Goal: Task Accomplishment & Management: Manage account settings

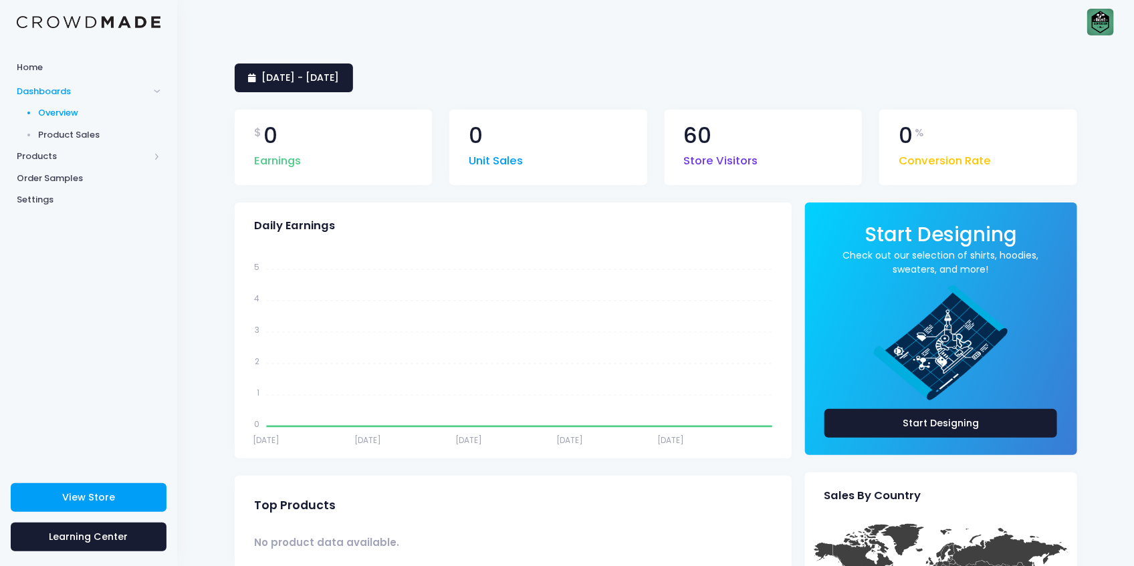
click at [113, 16] on img at bounding box center [89, 22] width 144 height 13
click at [1100, 21] on img at bounding box center [1100, 22] width 27 height 27
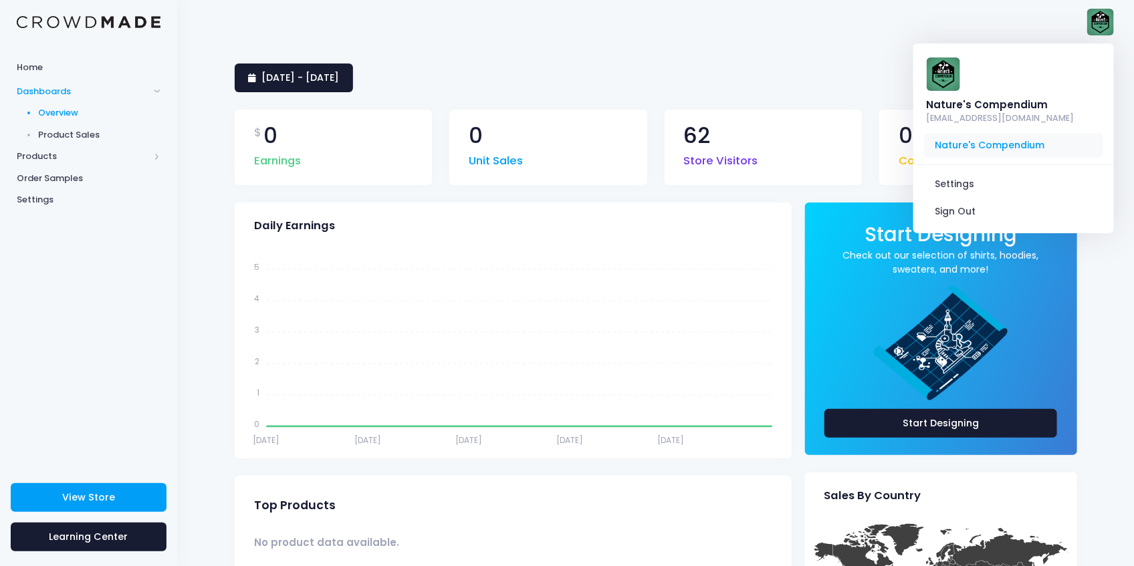
click at [975, 145] on span "Nature's Compendium" at bounding box center [1013, 145] width 179 height 25
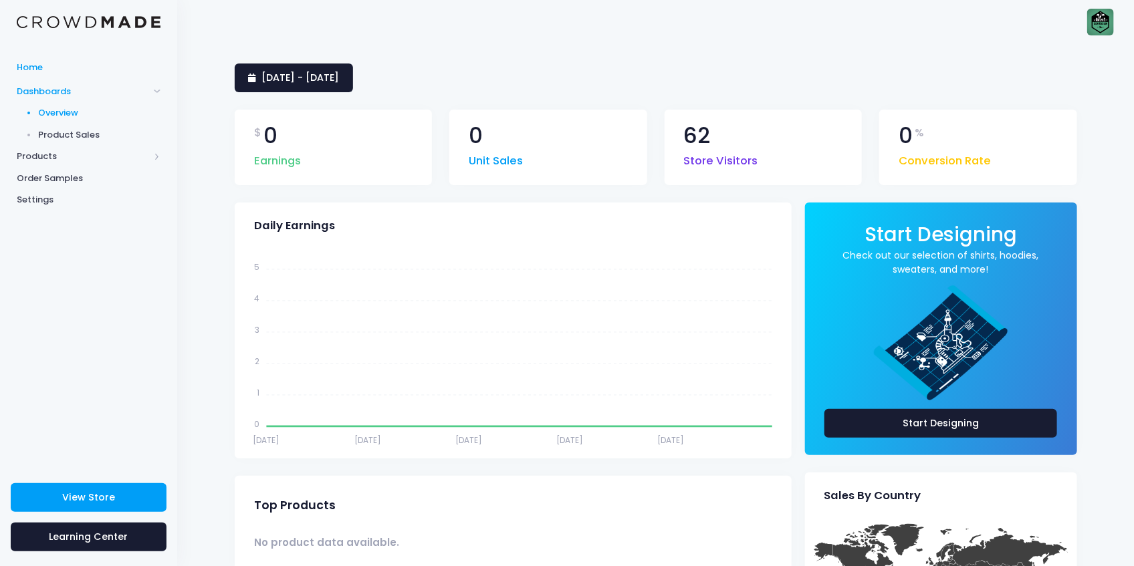
click at [30, 64] on span "Home" at bounding box center [89, 67] width 144 height 13
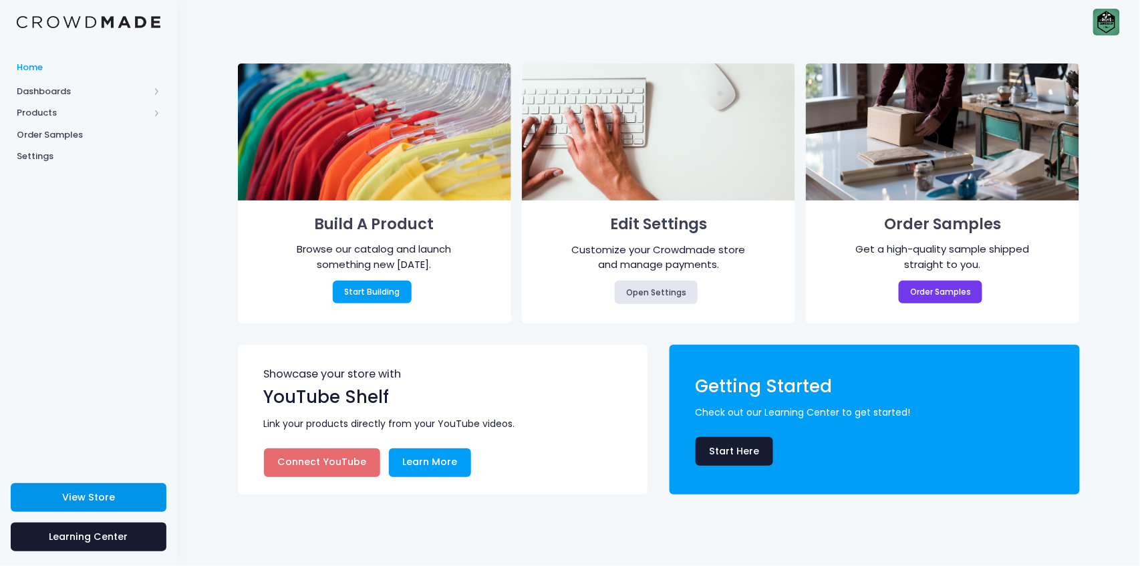
click at [85, 493] on span "View Store" at bounding box center [88, 497] width 53 height 13
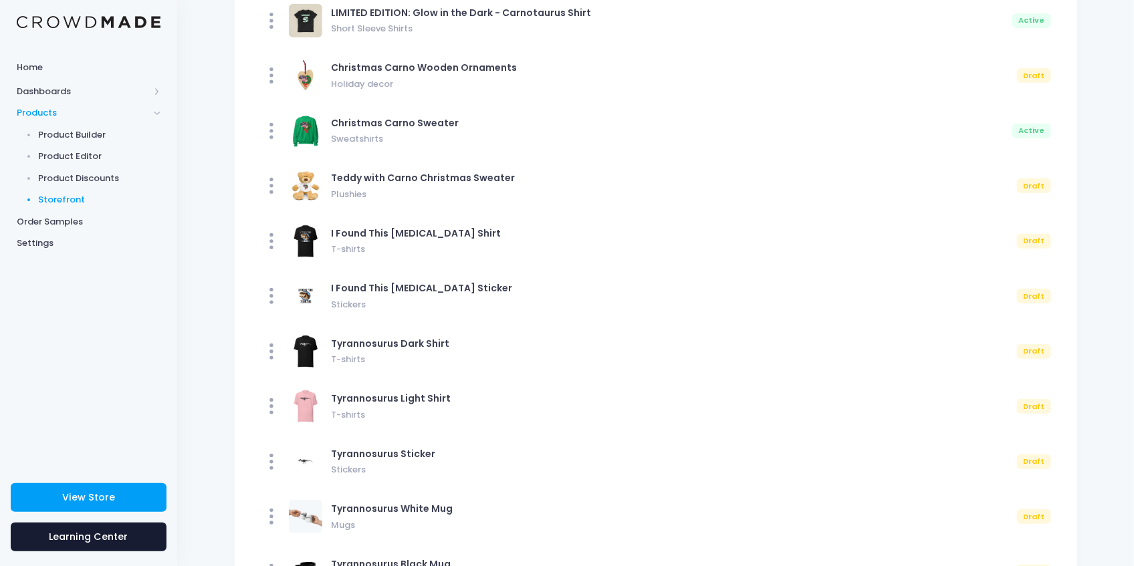
scroll to position [342, 0]
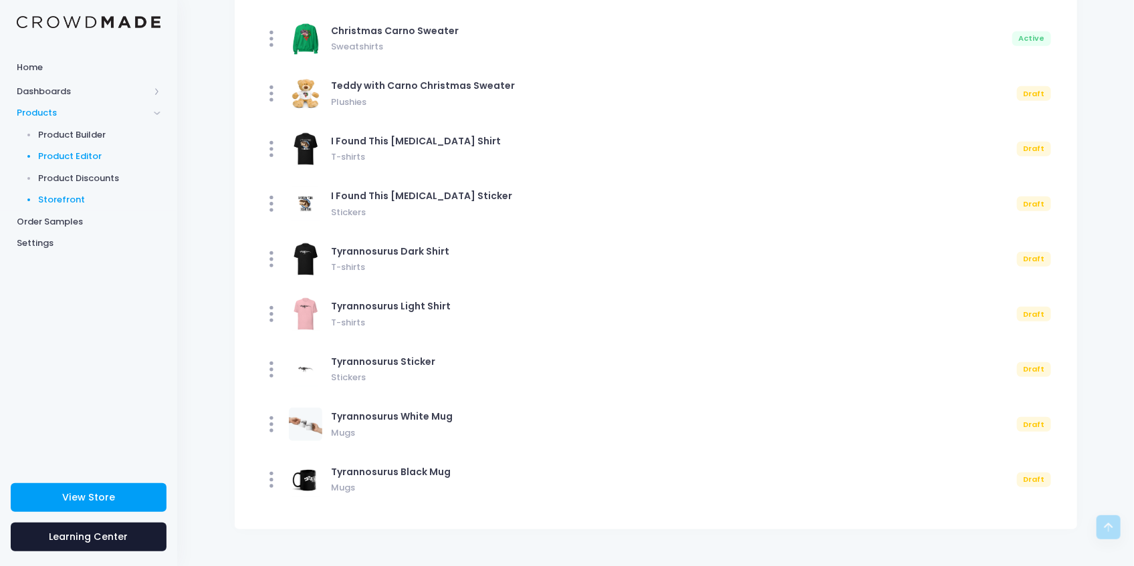
click at [65, 154] on span "Product Editor" at bounding box center [100, 156] width 122 height 13
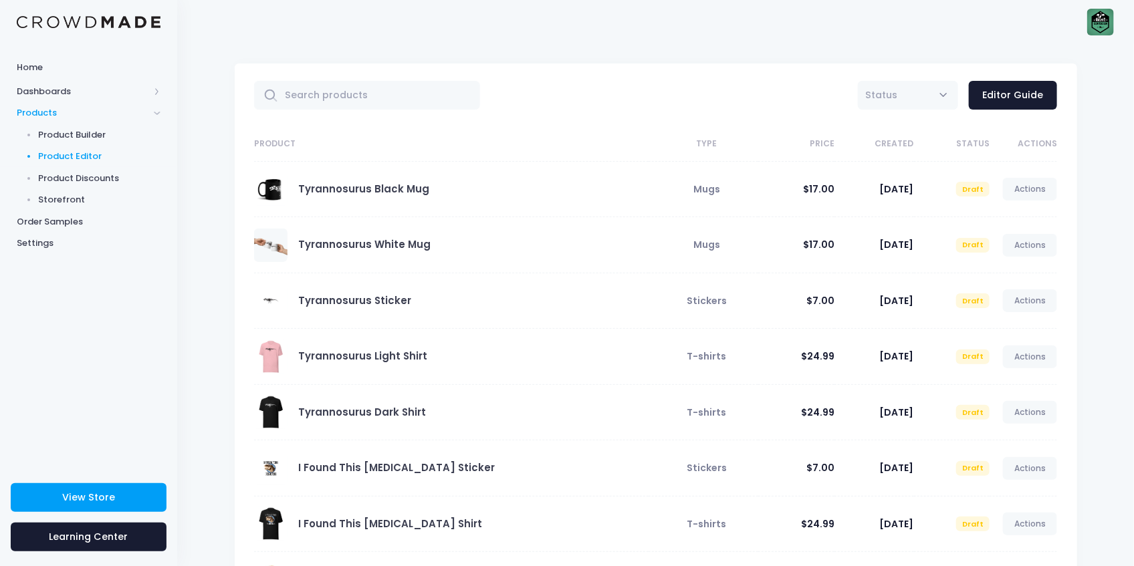
click at [280, 356] on span at bounding box center [270, 356] width 33 height 33
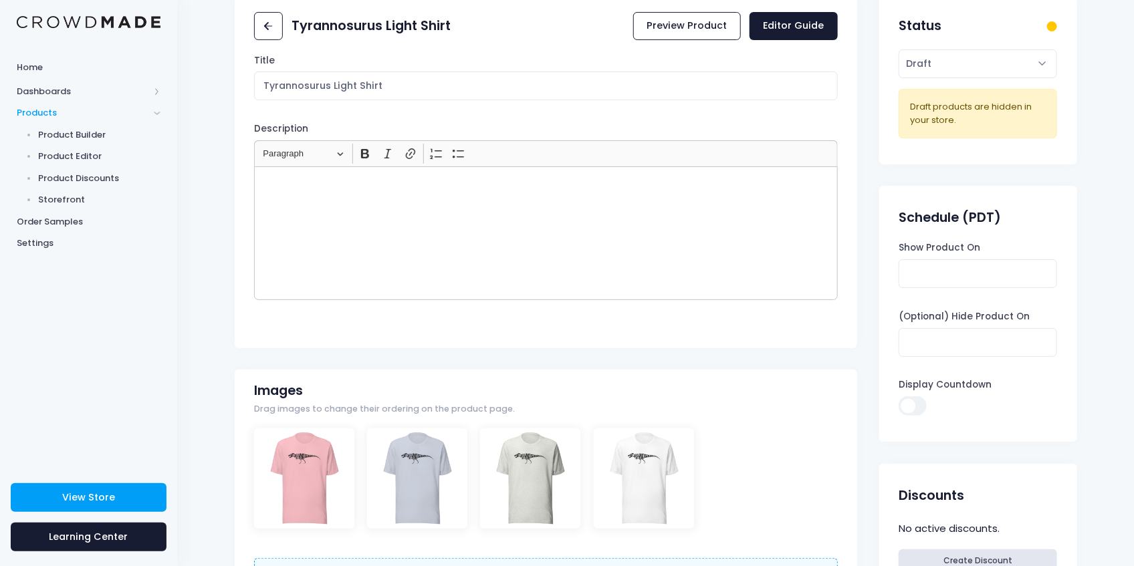
scroll to position [178, 0]
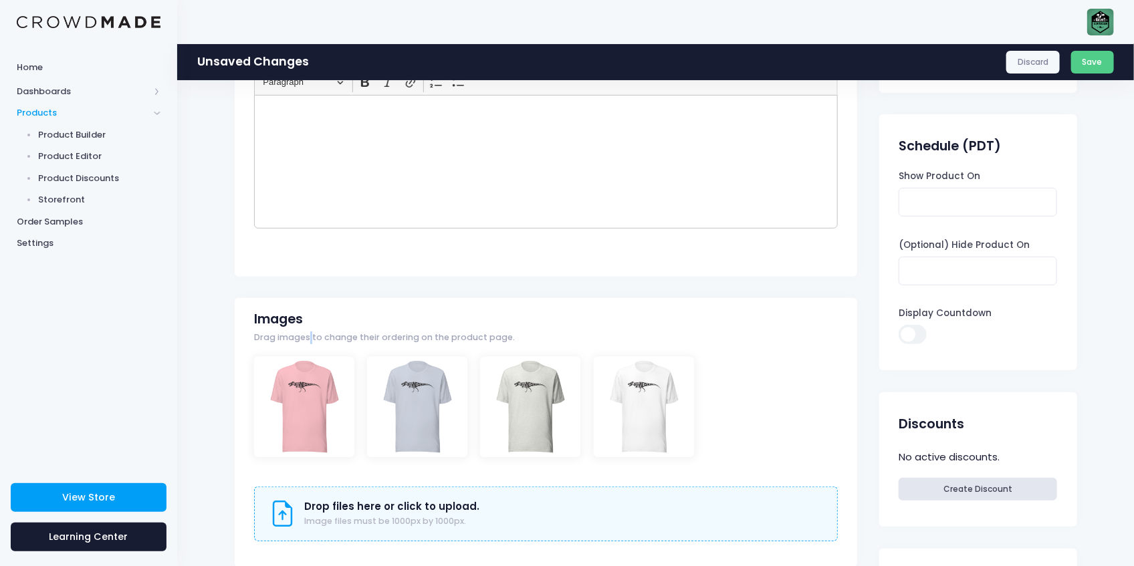
click at [308, 352] on div "Images Drag images to change their ordering on the product page." at bounding box center [384, 331] width 261 height 41
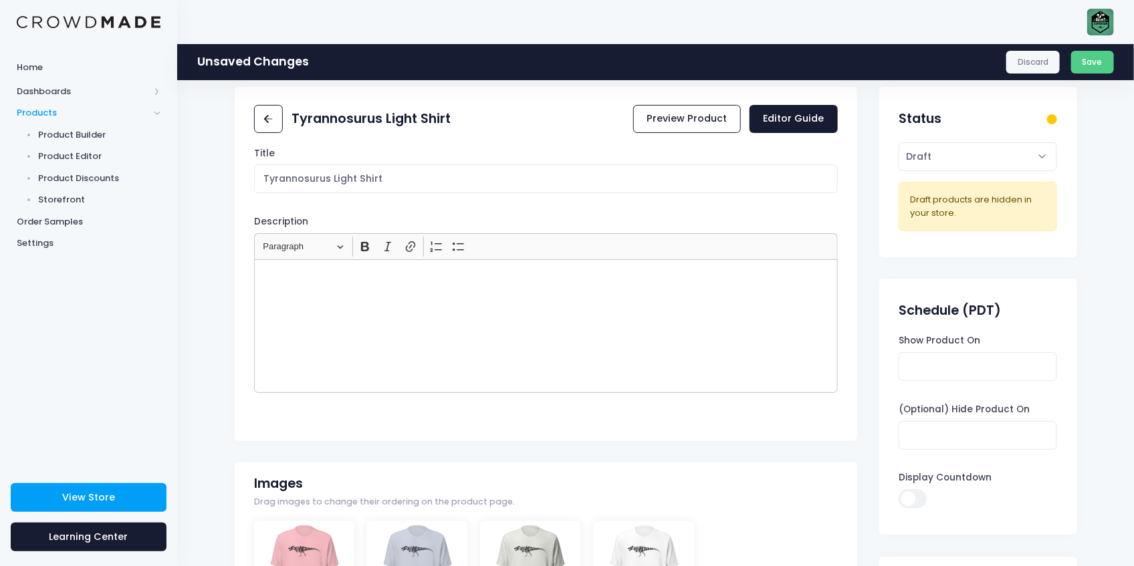
scroll to position [0, 0]
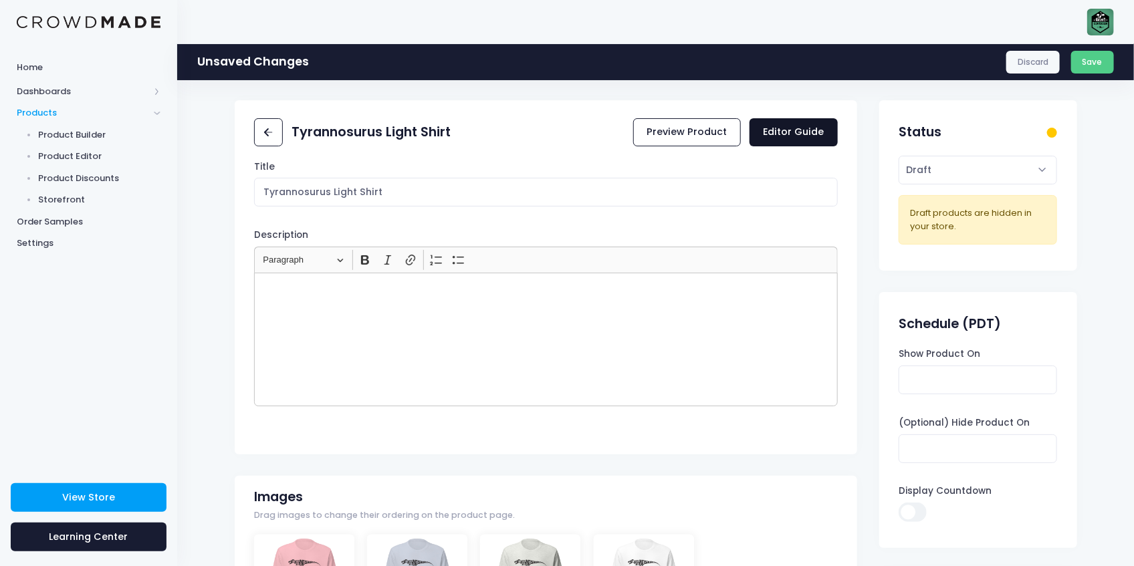
click at [811, 129] on link "Editor Guide" at bounding box center [793, 132] width 88 height 29
click at [275, 143] on link at bounding box center [268, 132] width 29 height 29
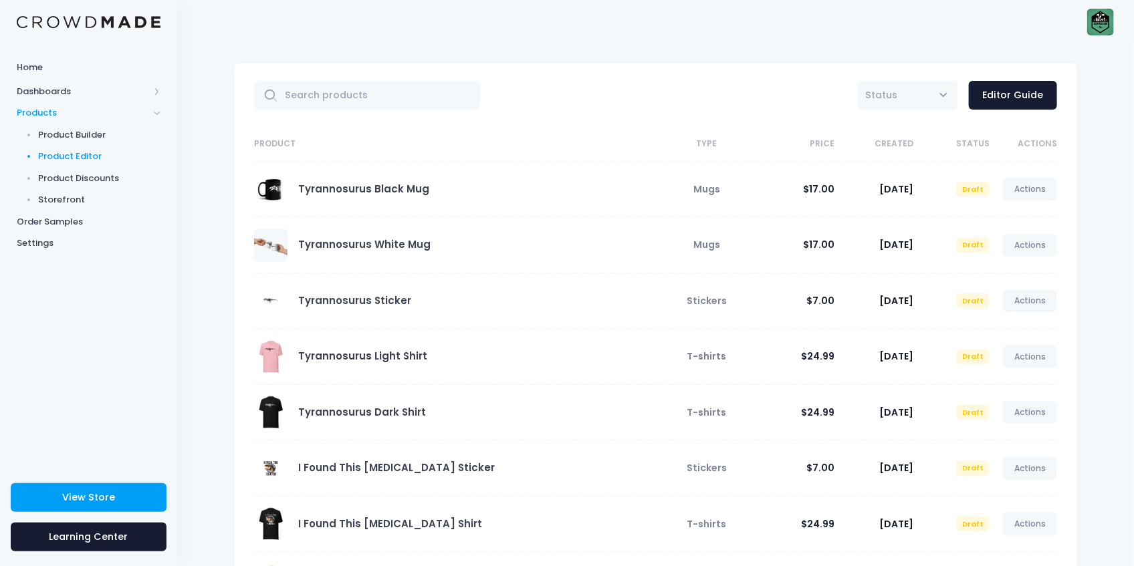
click at [267, 350] on span at bounding box center [270, 356] width 33 height 33
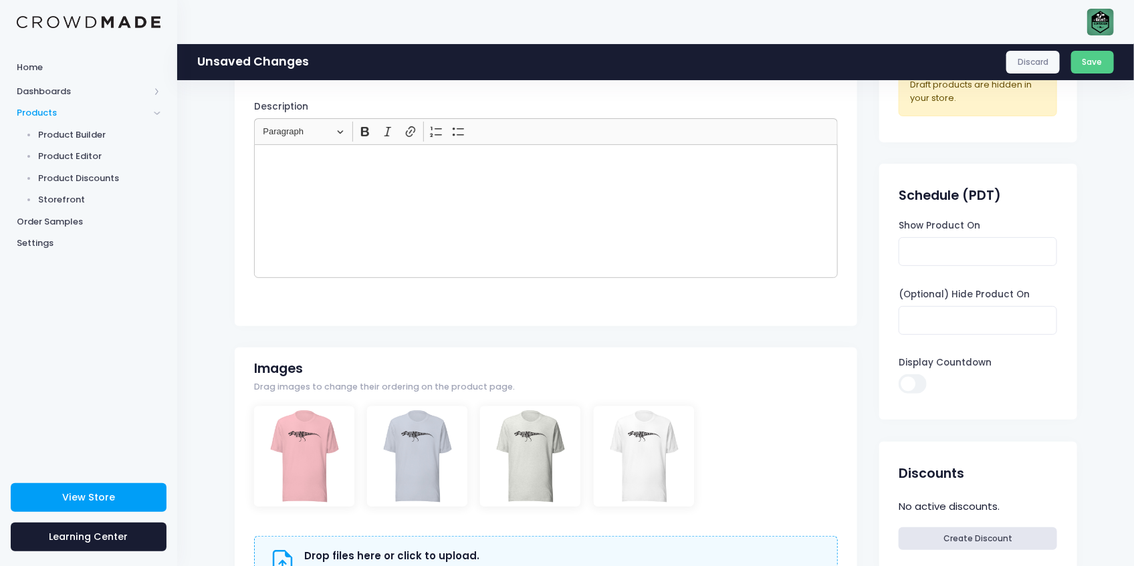
scroll to position [178, 0]
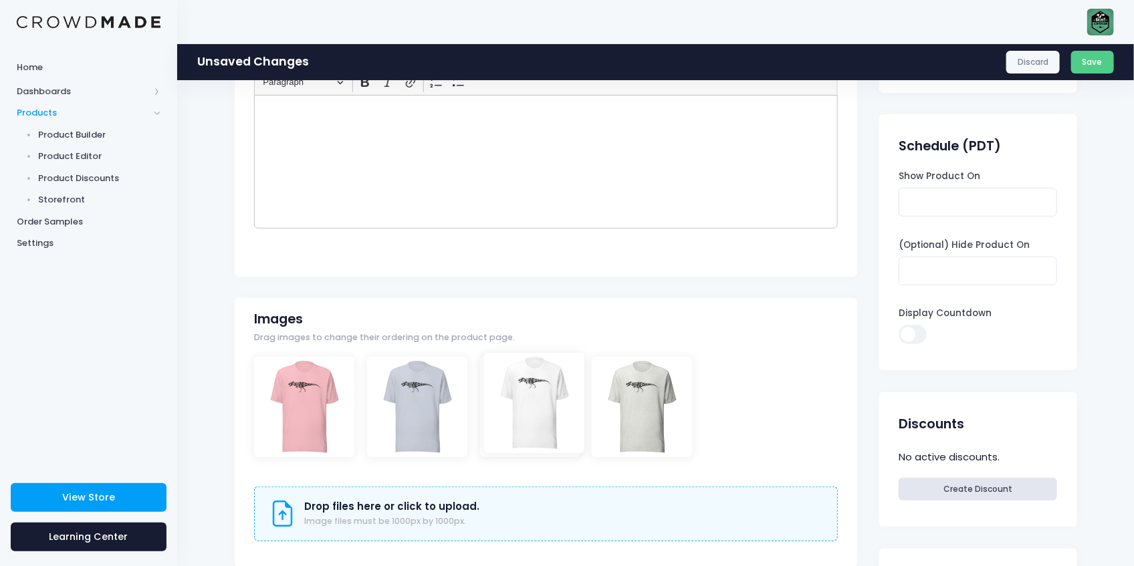
drag, startPoint x: 666, startPoint y: 417, endPoint x: 555, endPoint y: 414, distance: 110.3
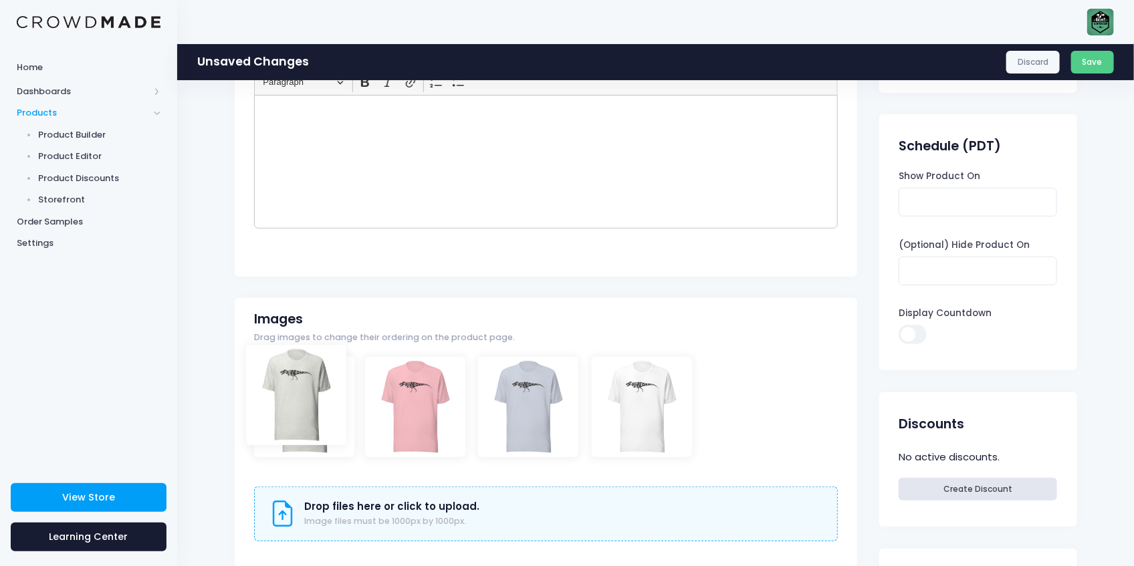
drag, startPoint x: 650, startPoint y: 408, endPoint x: 304, endPoint y: 397, distance: 346.4
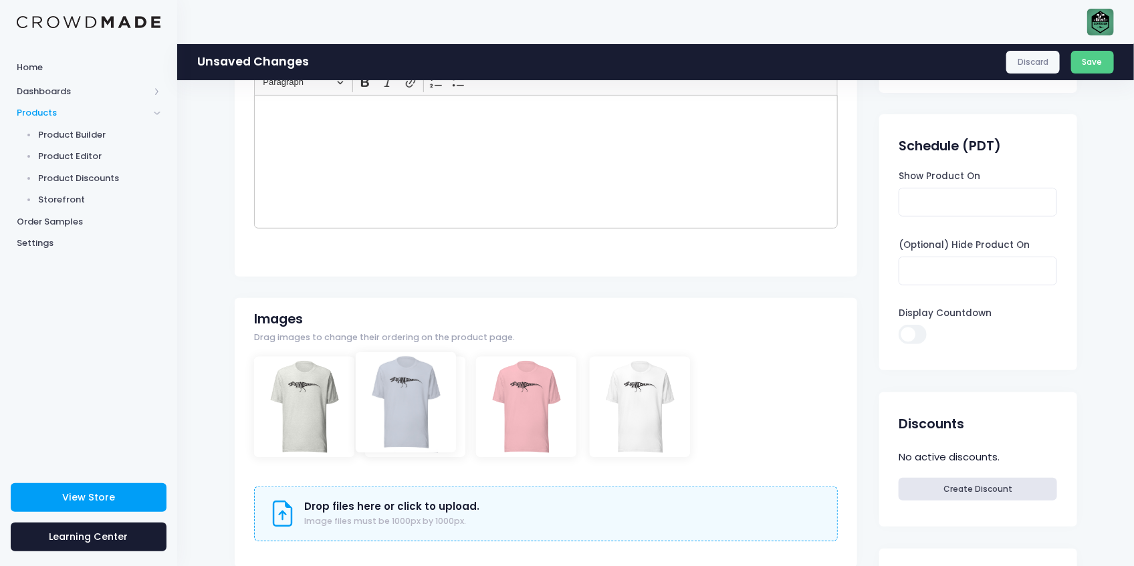
drag, startPoint x: 530, startPoint y: 413, endPoint x: 407, endPoint y: 409, distance: 123.1
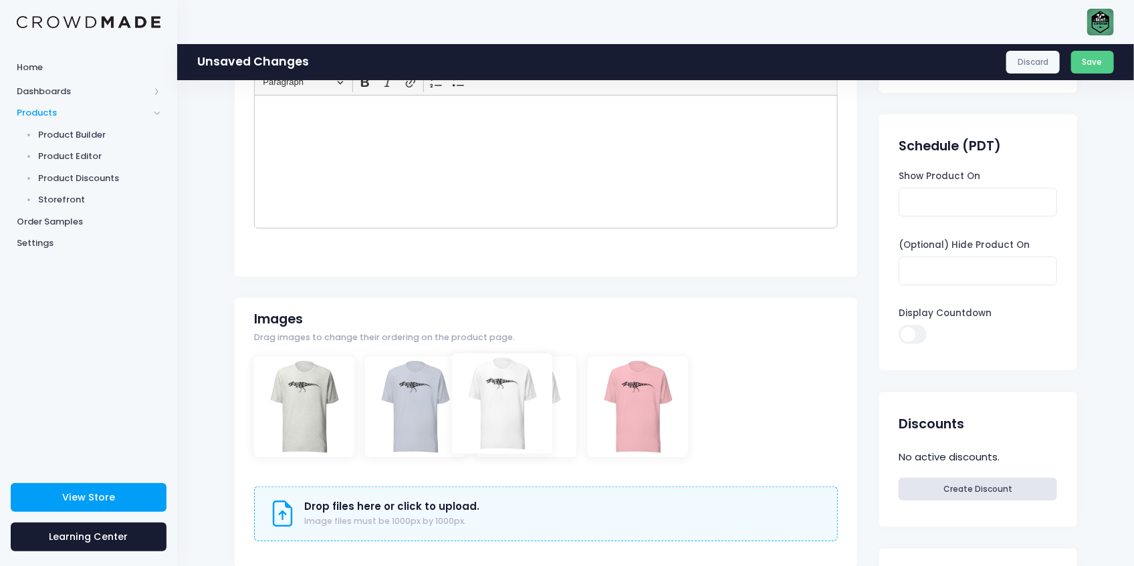
drag, startPoint x: 627, startPoint y: 411, endPoint x: 489, endPoint y: 408, distance: 137.7
click at [748, 410] on div at bounding box center [546, 420] width 584 height 126
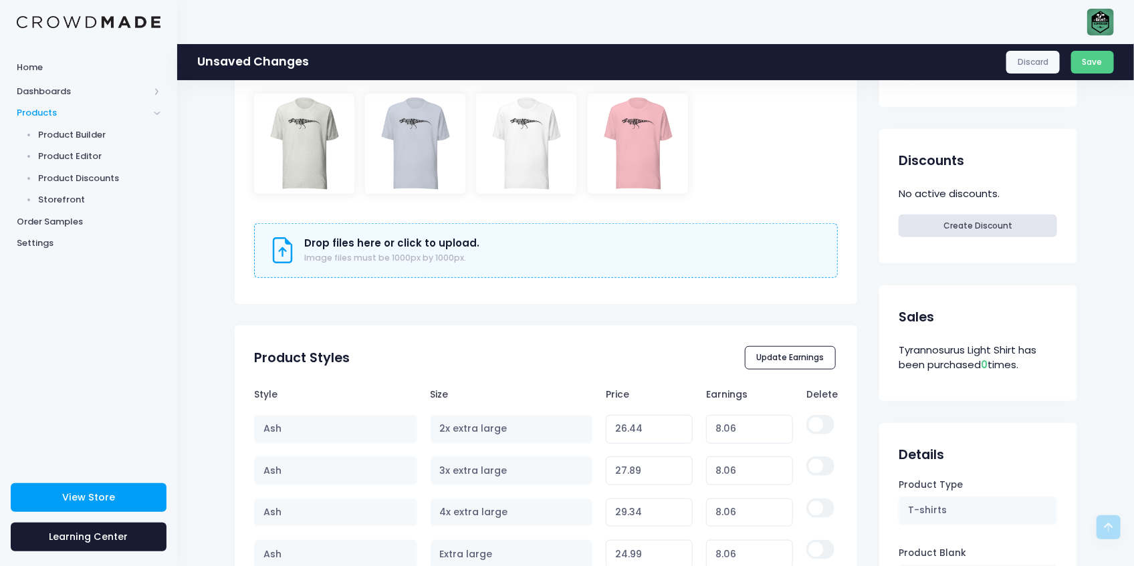
scroll to position [535, 0]
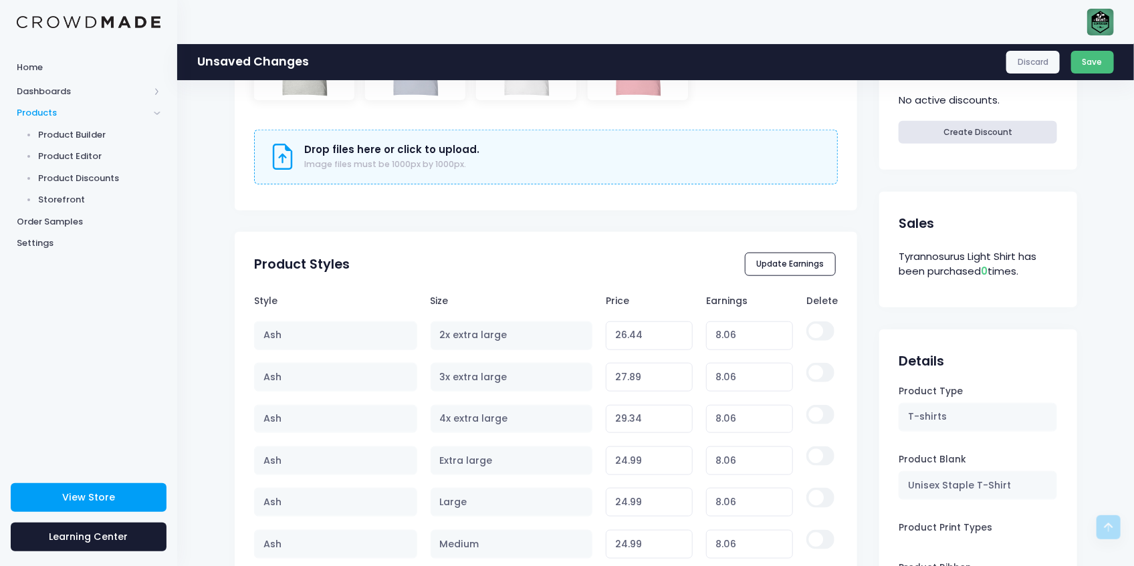
click at [1090, 64] on button "Save" at bounding box center [1092, 62] width 43 height 23
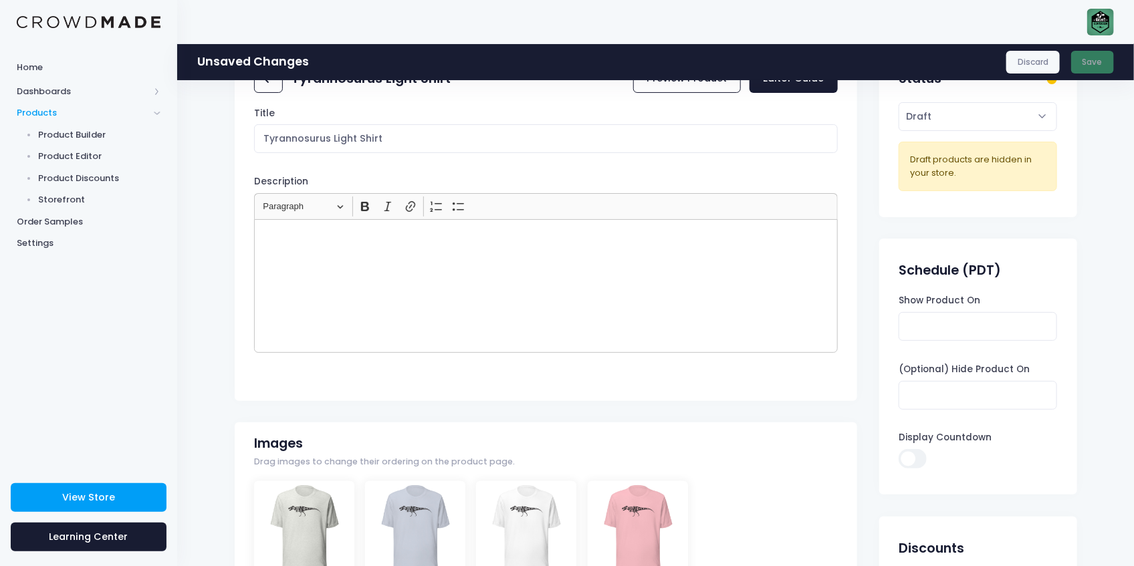
scroll to position [0, 0]
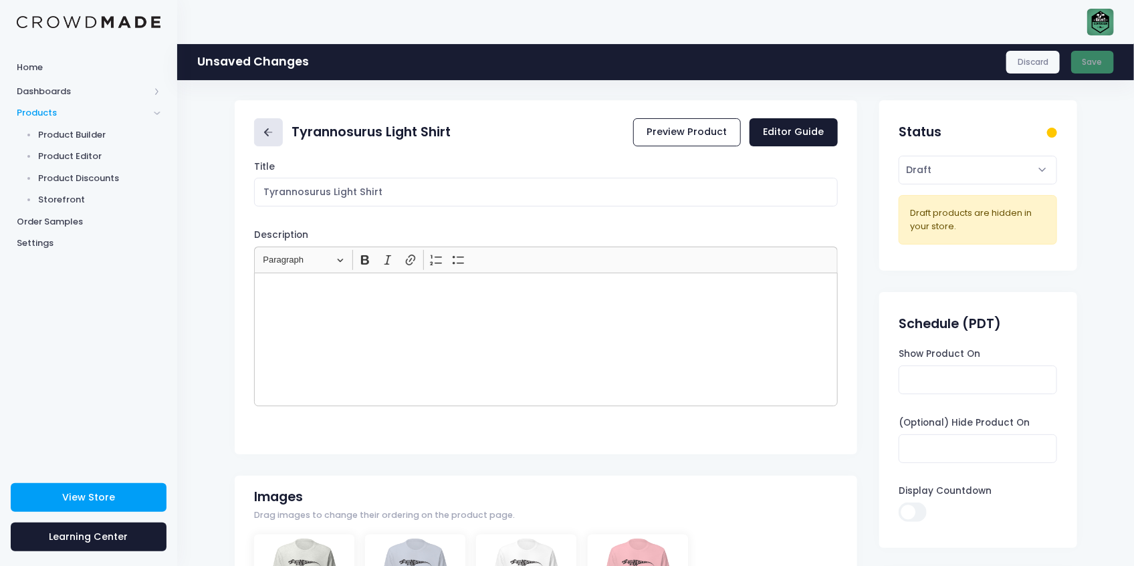
click at [259, 132] on link at bounding box center [268, 132] width 29 height 29
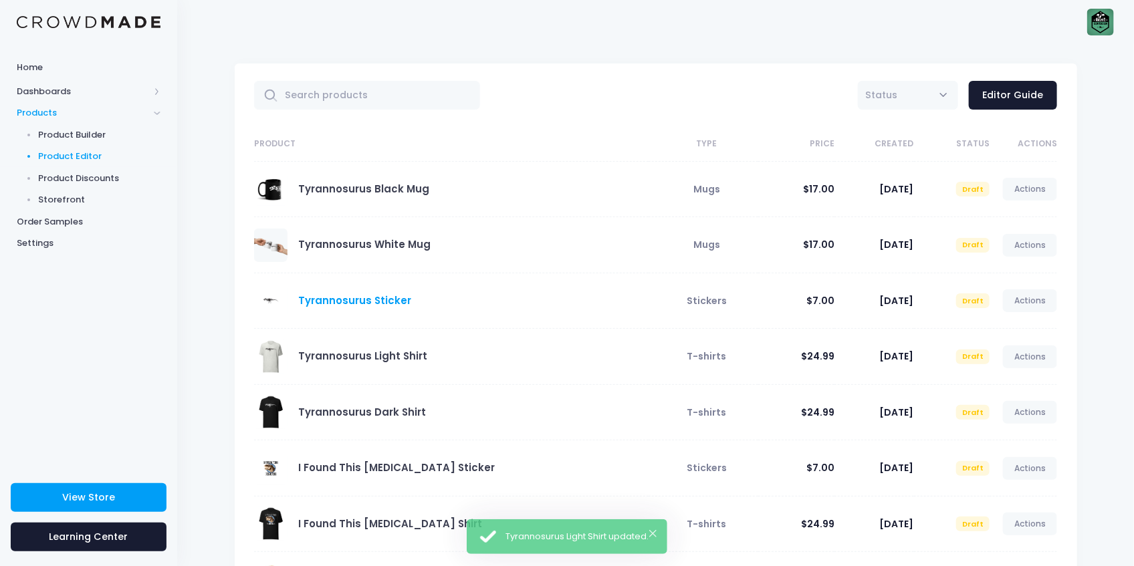
click at [390, 299] on link "Tyrannosurus Sticker" at bounding box center [354, 300] width 113 height 14
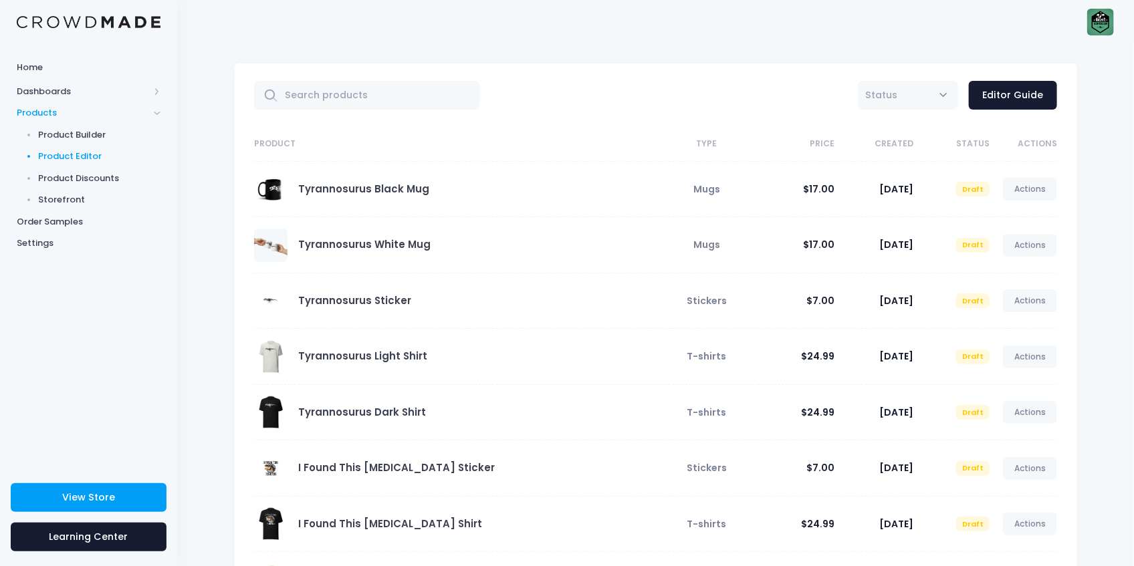
click at [263, 302] on span at bounding box center [270, 300] width 33 height 33
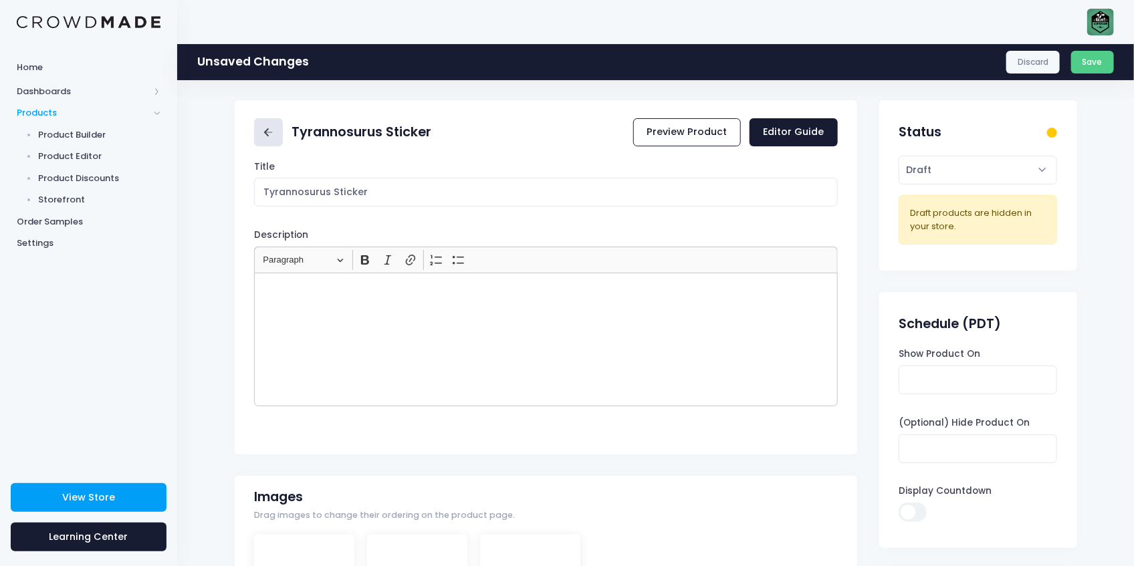
click at [263, 140] on link at bounding box center [268, 132] width 29 height 29
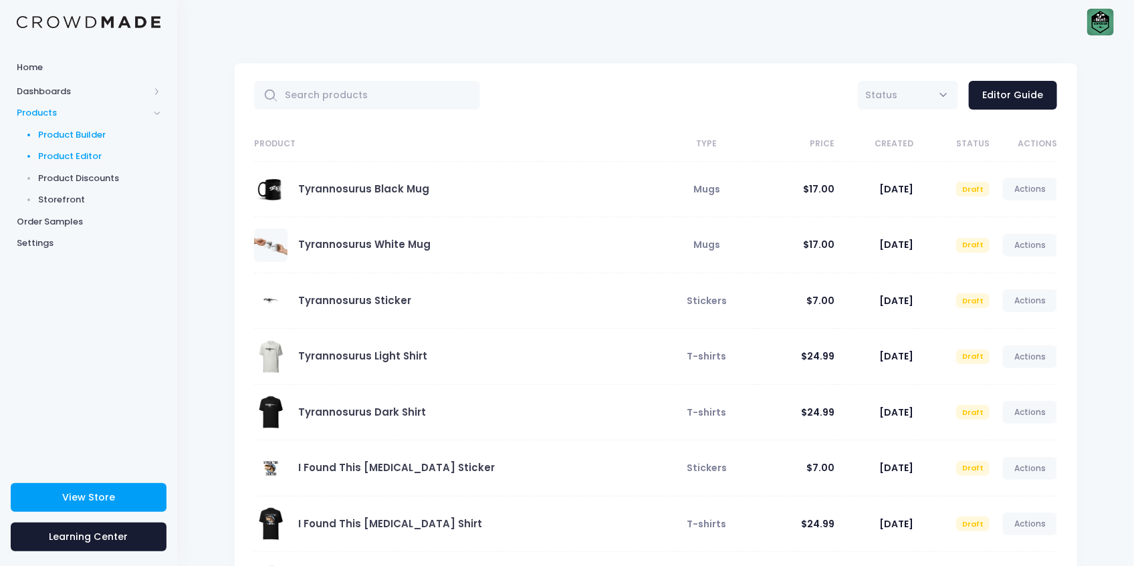
click at [88, 128] on span "Product Builder" at bounding box center [100, 134] width 122 height 13
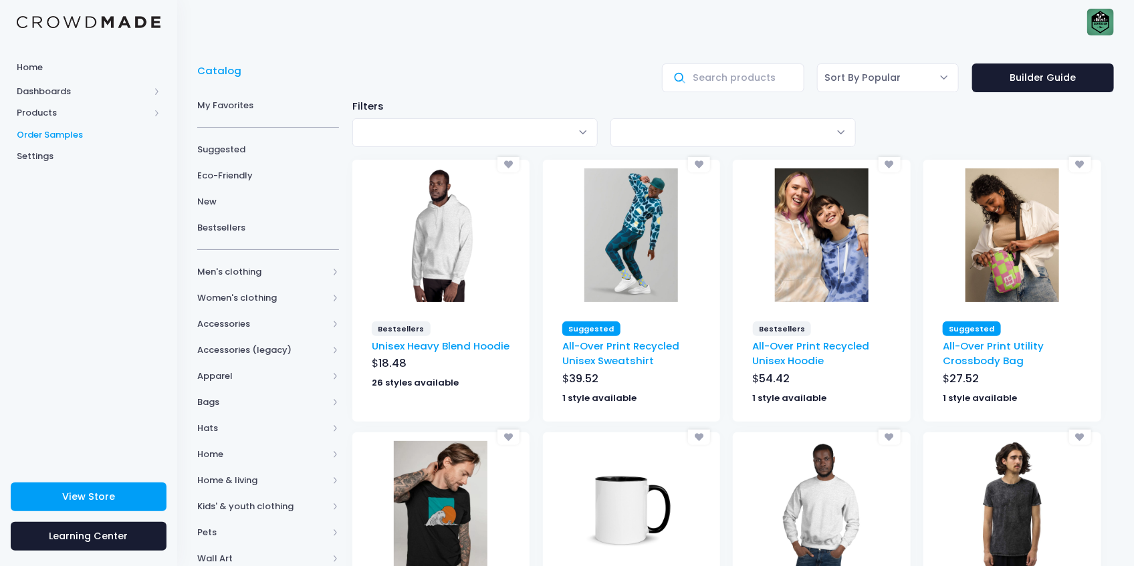
click at [96, 136] on span "Order Samples" at bounding box center [89, 134] width 144 height 13
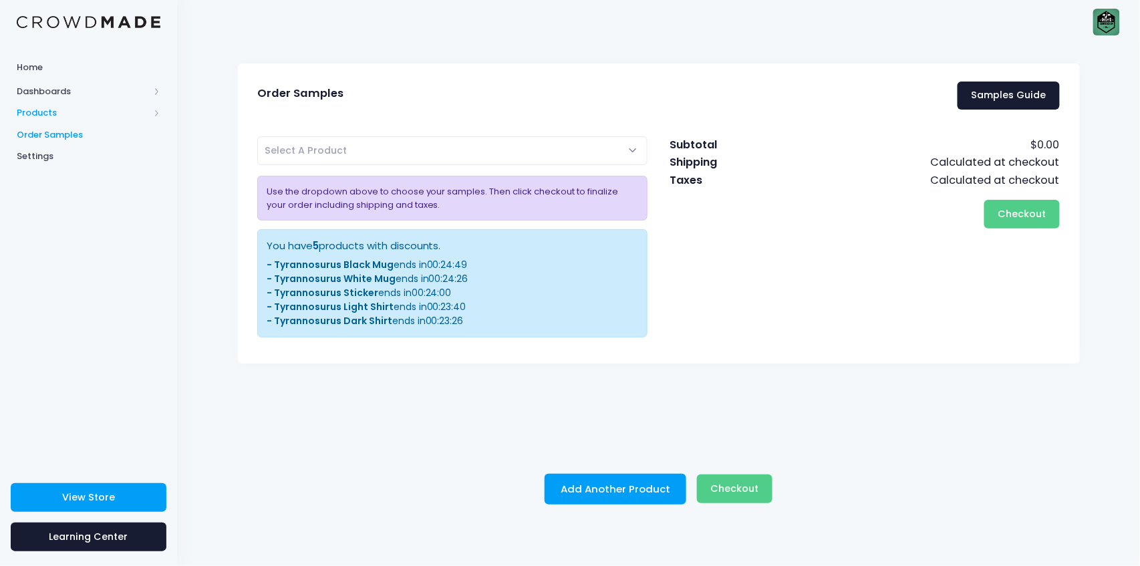
click at [64, 118] on span "Products" at bounding box center [83, 112] width 132 height 13
click at [91, 154] on span "Product Editor" at bounding box center [100, 156] width 122 height 13
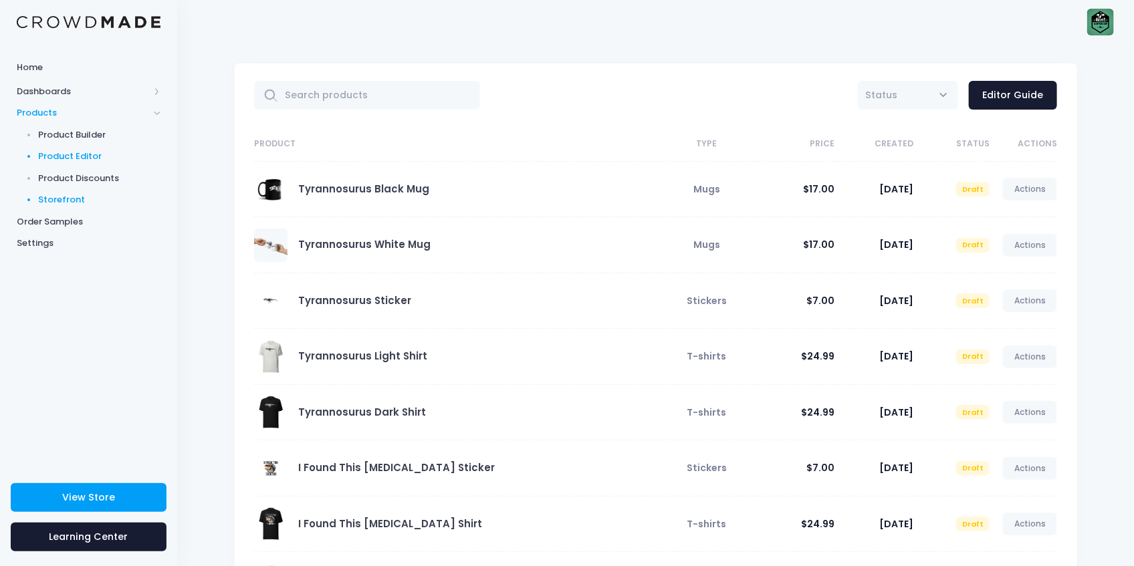
click at [87, 199] on span "Storefront" at bounding box center [100, 199] width 122 height 13
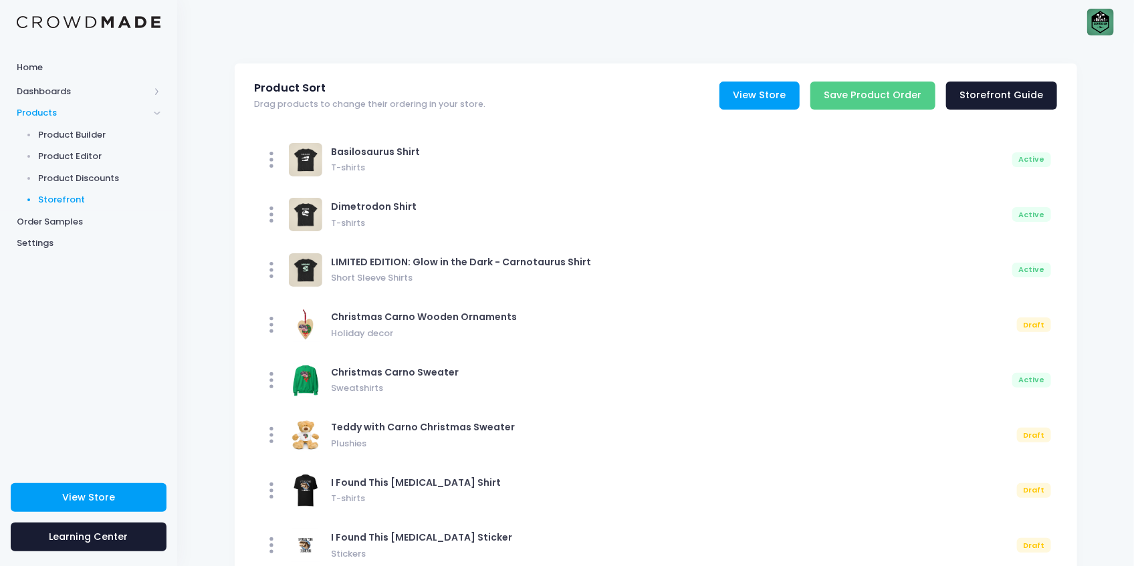
click at [774, 96] on link "View Store" at bounding box center [759, 96] width 80 height 29
click at [91, 156] on span "Product Editor" at bounding box center [100, 156] width 122 height 13
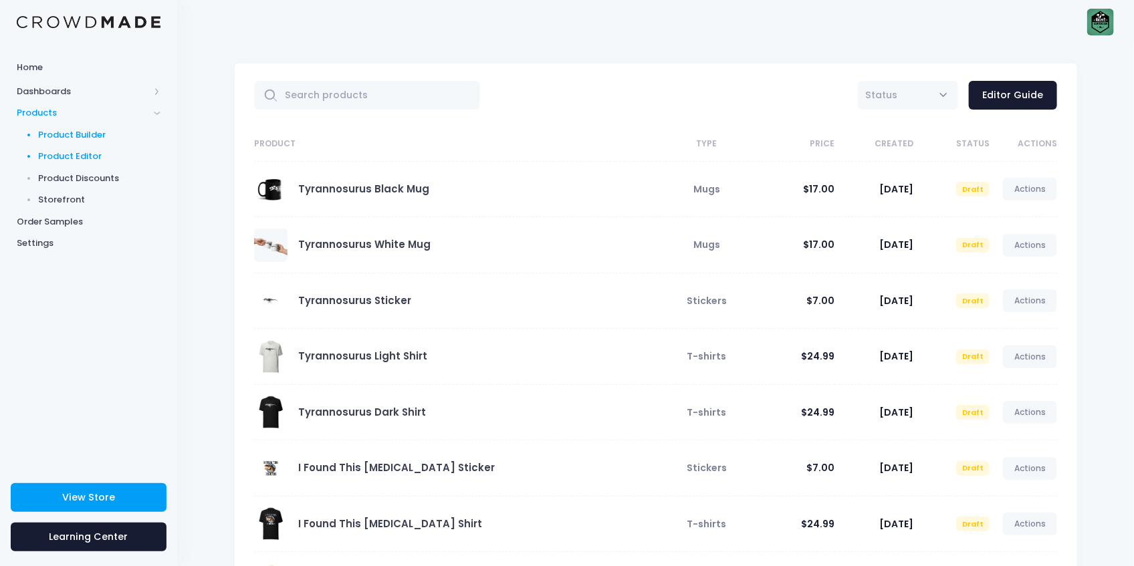
click at [90, 136] on span "Product Builder" at bounding box center [100, 134] width 122 height 13
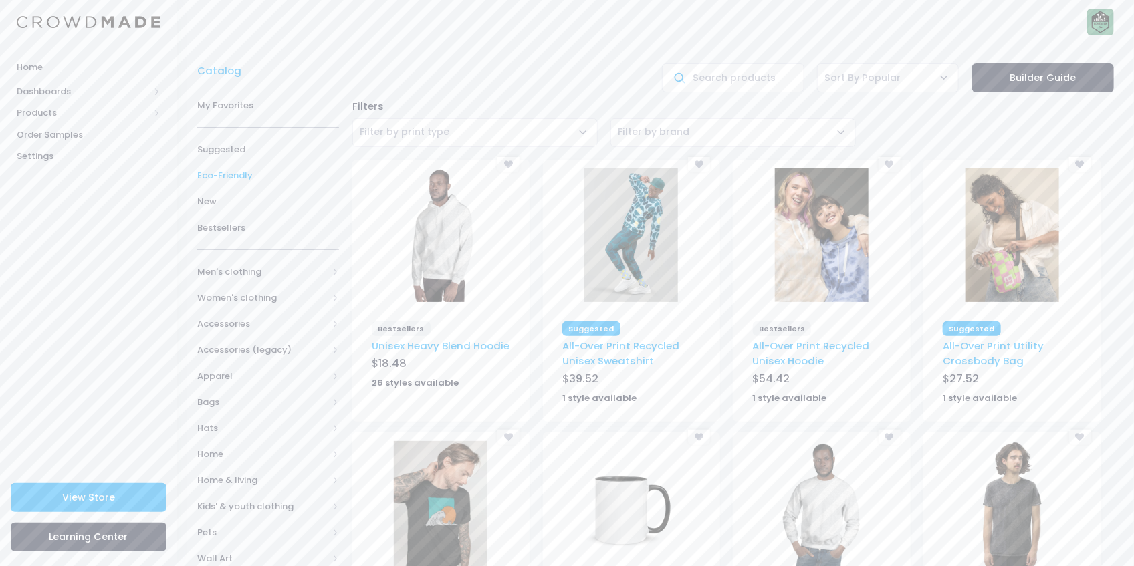
click at [248, 171] on span "Eco-Friendly" at bounding box center [268, 175] width 142 height 13
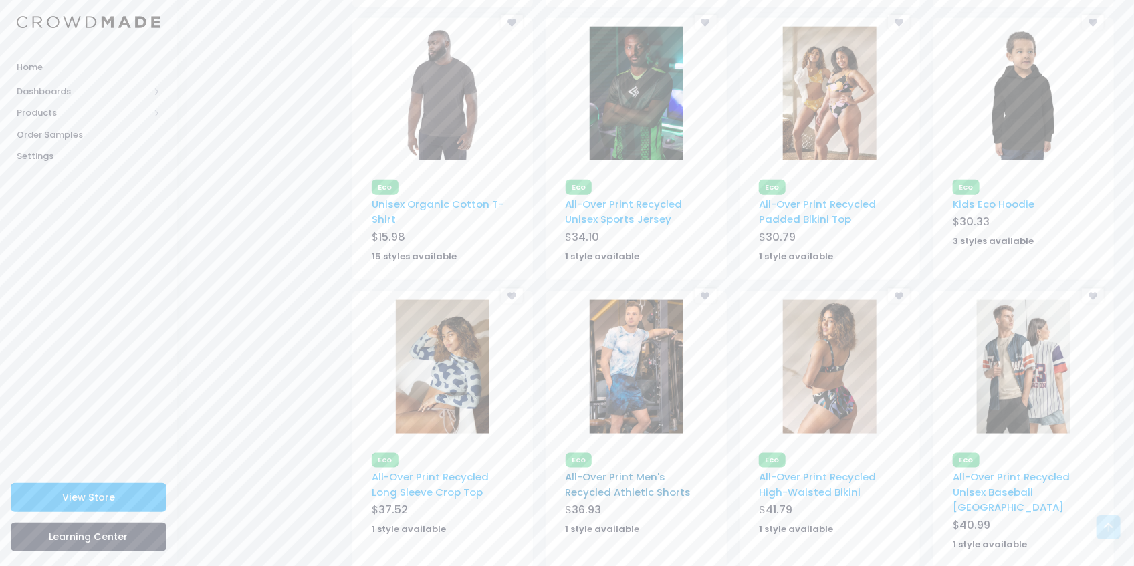
scroll to position [752, 0]
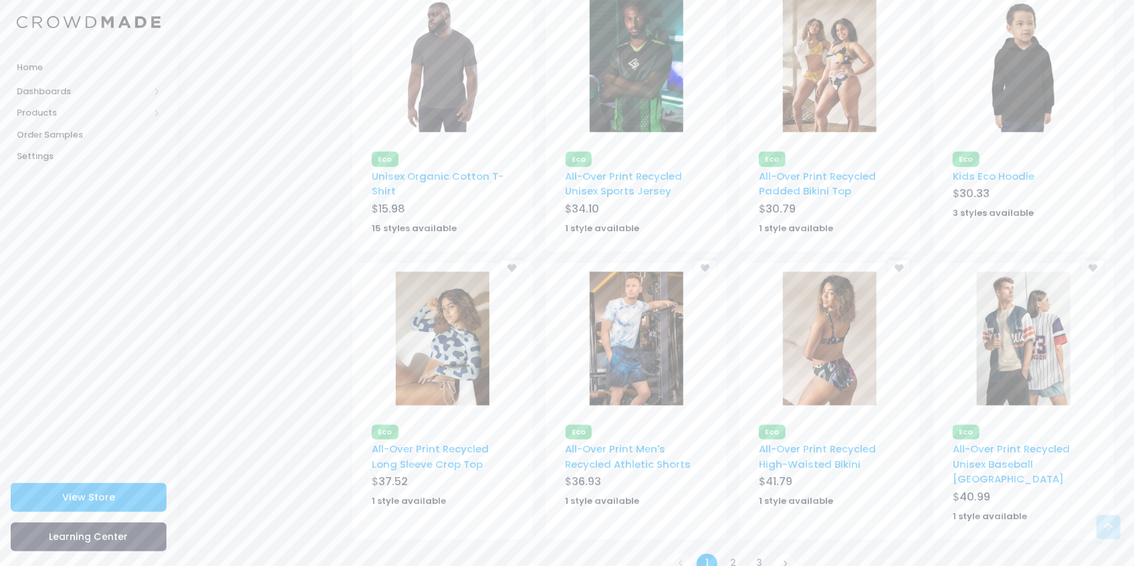
click at [854, 61] on img at bounding box center [830, 66] width 94 height 134
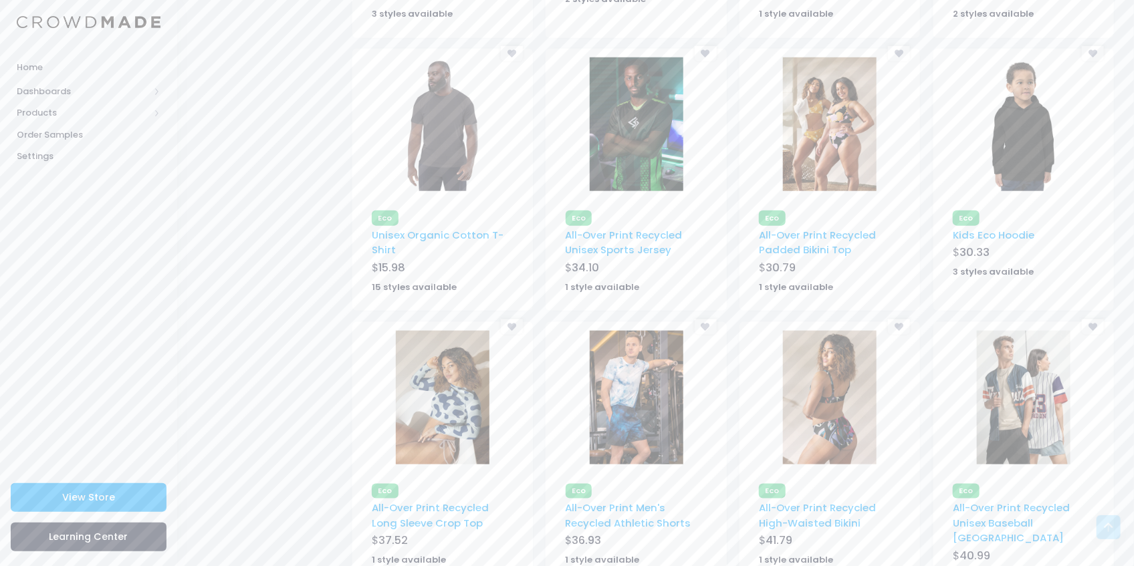
scroll to position [618, 0]
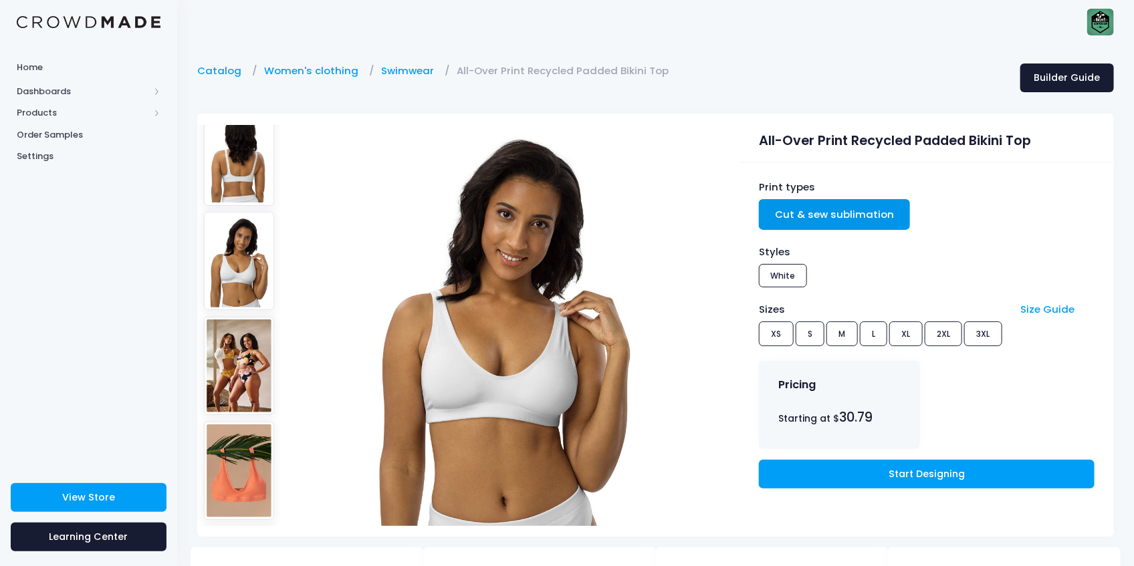
scroll to position [44, 0]
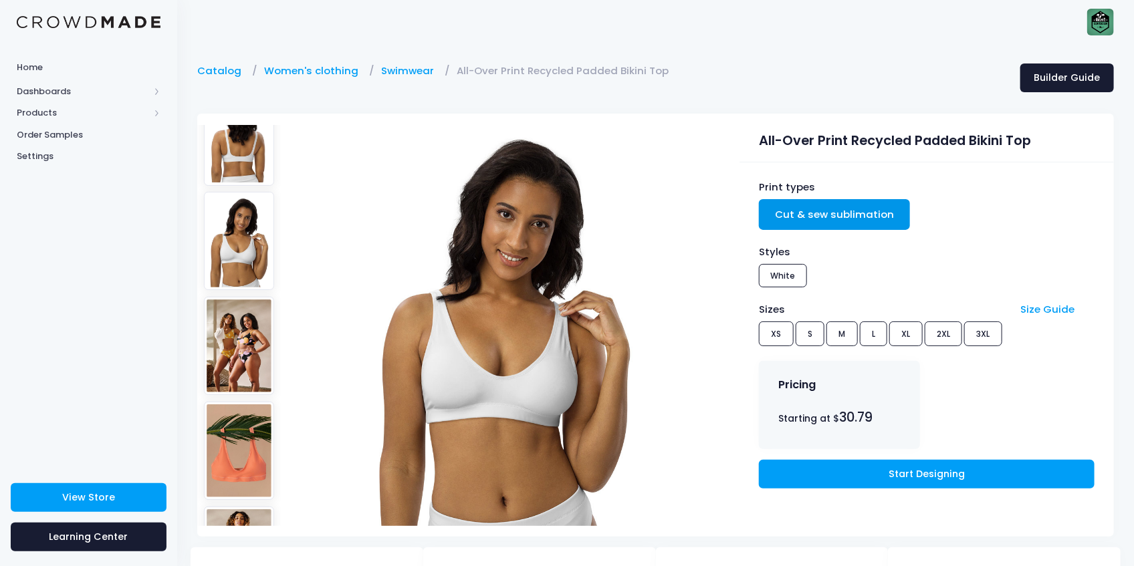
click at [243, 351] on img at bounding box center [239, 346] width 71 height 98
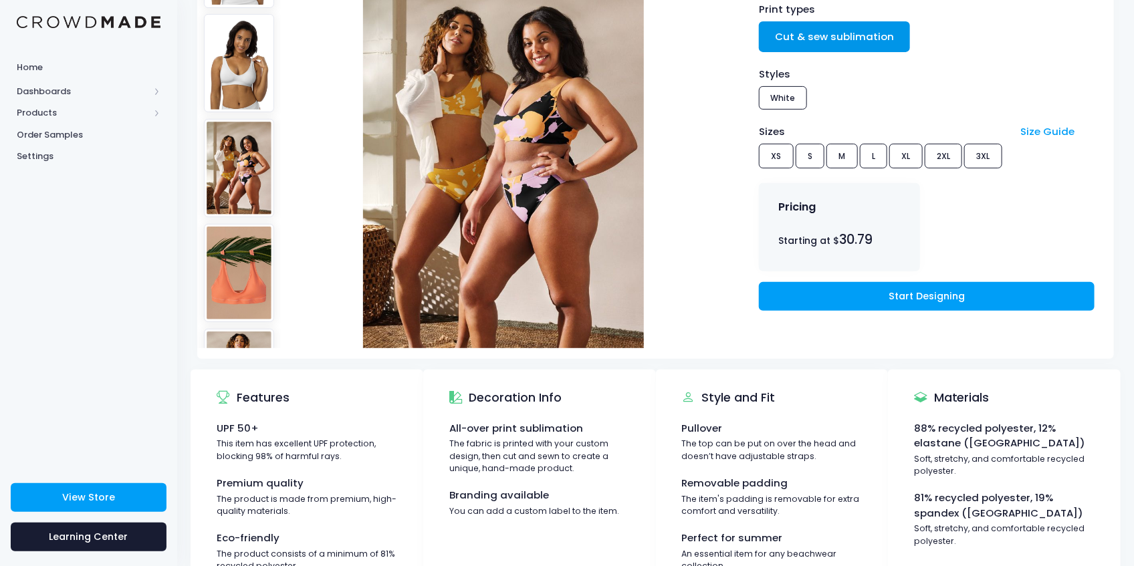
scroll to position [178, 0]
